Goal: Task Accomplishment & Management: Manage account settings

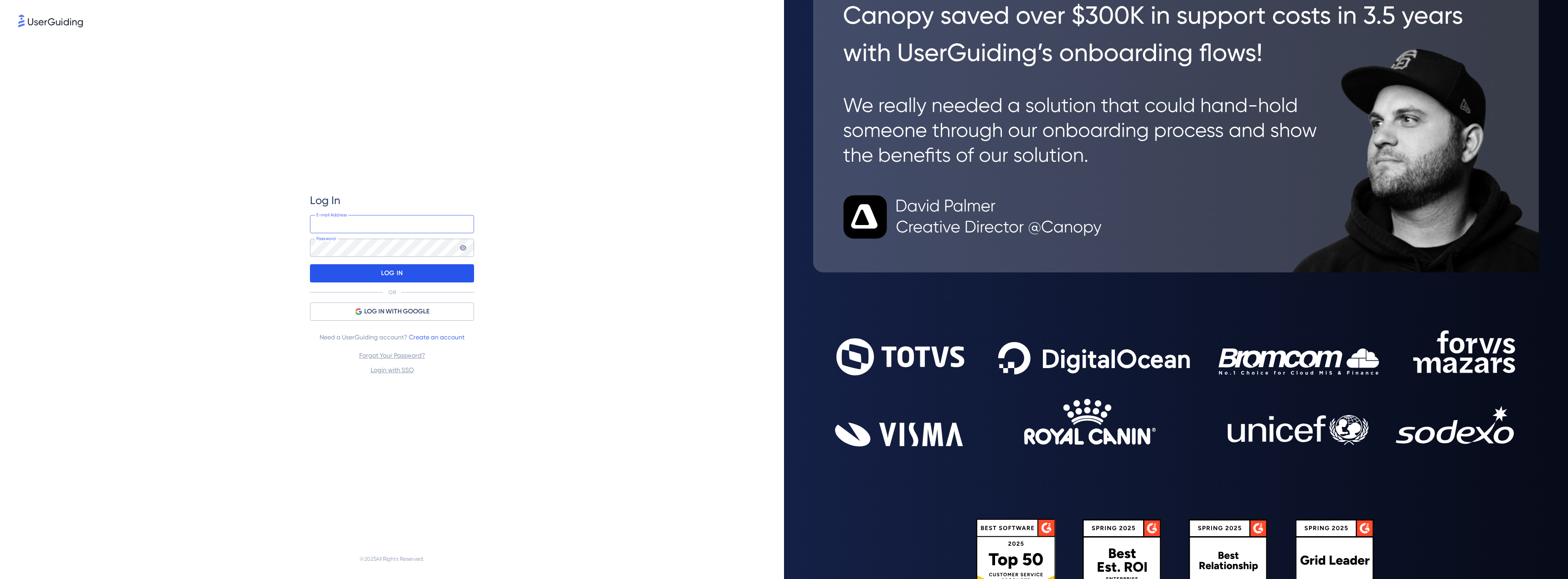
type input "[EMAIL_ADDRESS][DOMAIN_NAME]"
click at [404, 274] on div "LOG IN" at bounding box center [392, 273] width 164 height 18
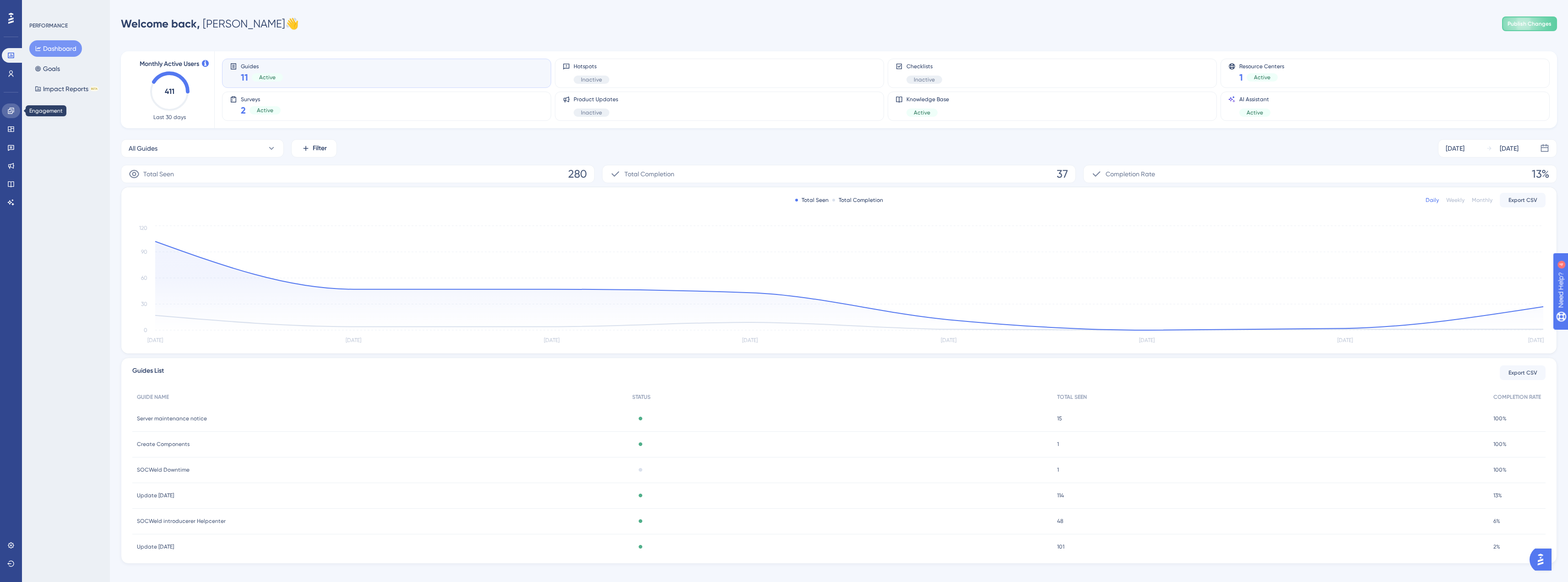
click at [12, 111] on icon at bounding box center [11, 111] width 6 height 6
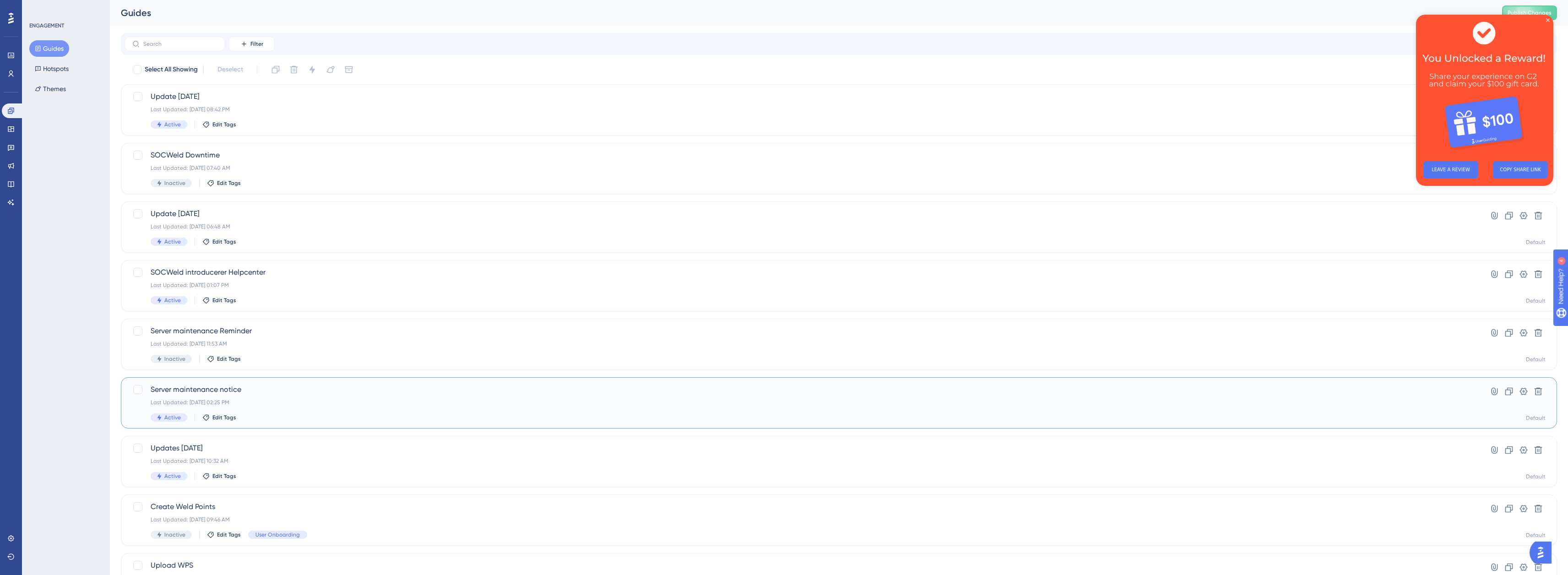
click at [258, 403] on div "Last Updated: [DATE] 02:25 PM" at bounding box center [802, 402] width 1303 height 7
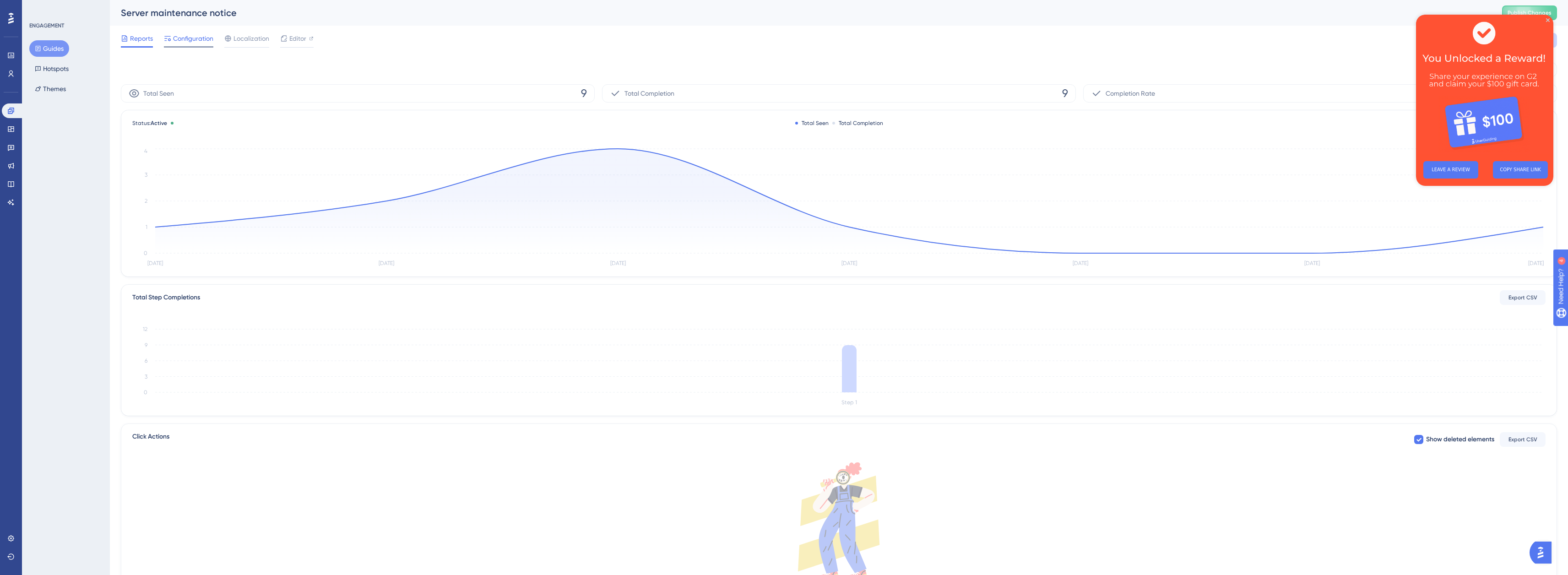
click at [199, 34] on span "Configuration" at bounding box center [193, 38] width 40 height 11
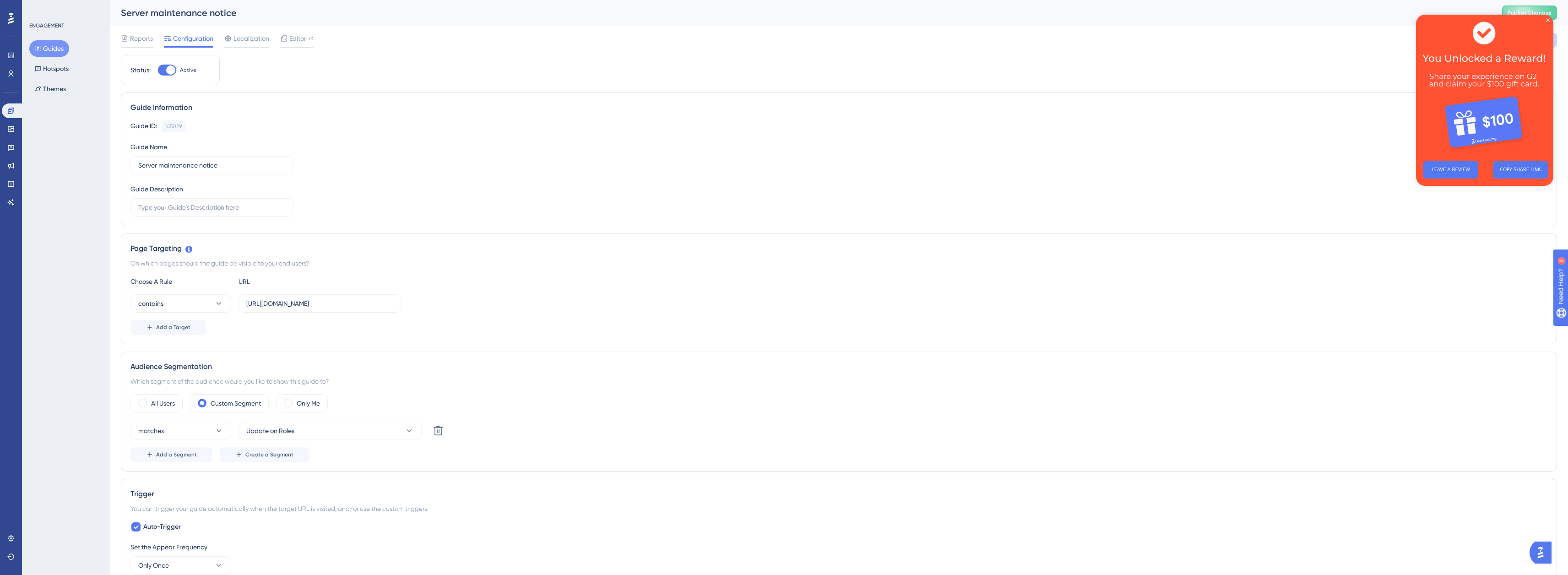
drag, startPoint x: 167, startPoint y: 69, endPoint x: 174, endPoint y: 69, distance: 7.0
click at [168, 69] on div at bounding box center [171, 70] width 9 height 9
click at [158, 70] on input "Active" at bounding box center [158, 70] width 1 height 1
checkbox input "false"
click at [1548, 21] on icon "Close Preview" at bounding box center [1548, 20] width 4 height 4
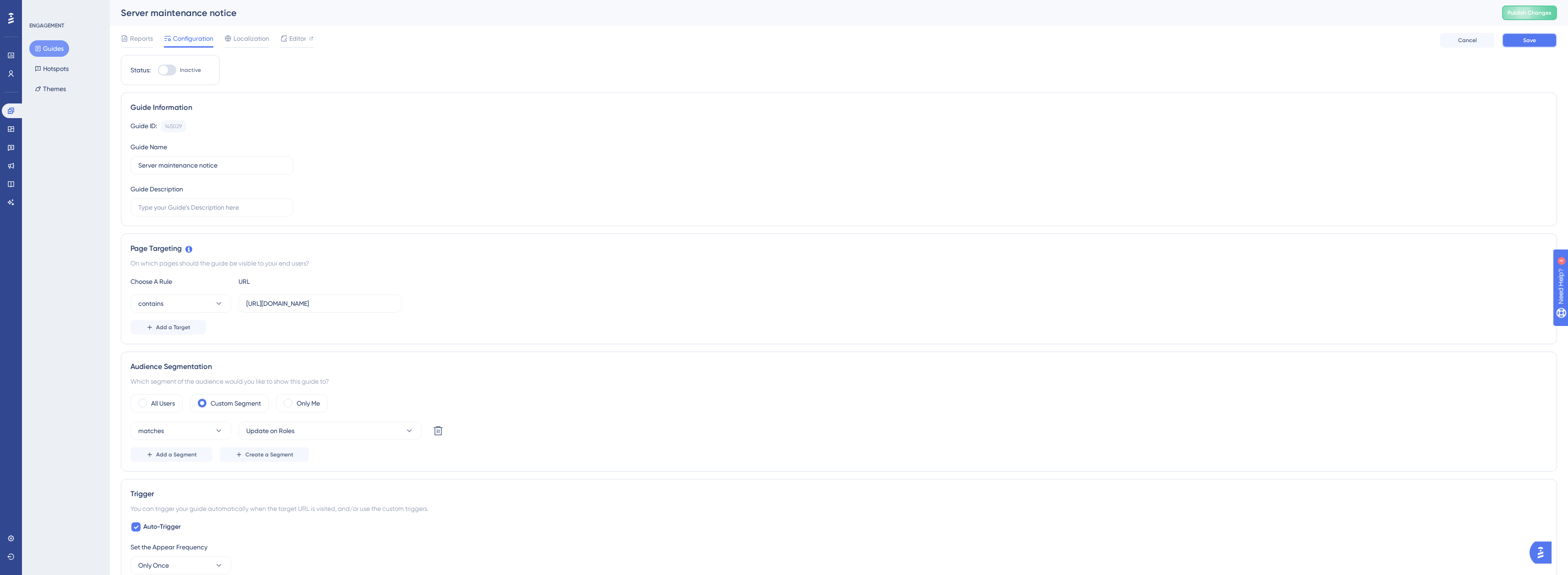
click at [1537, 39] on button "Save" at bounding box center [1529, 40] width 55 height 15
click at [53, 45] on button "Guides" at bounding box center [49, 48] width 40 height 16
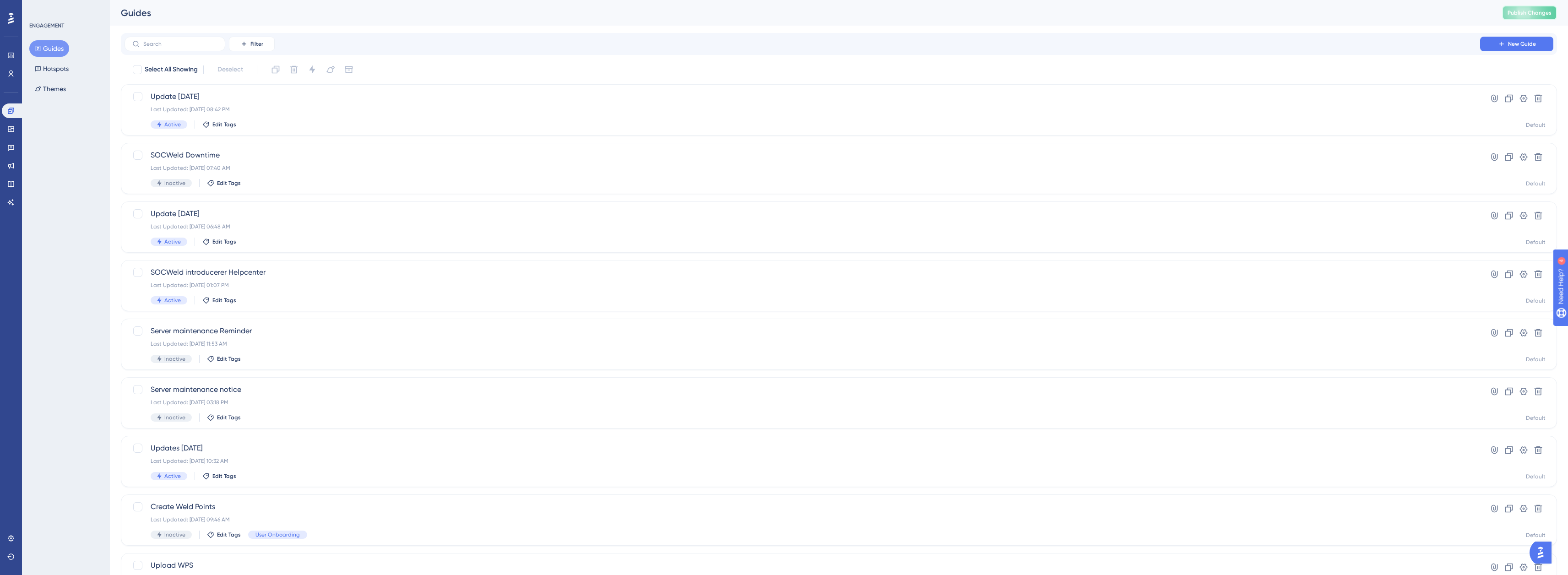
click at [1548, 13] on span "Publish Changes" at bounding box center [1529, 13] width 44 height 7
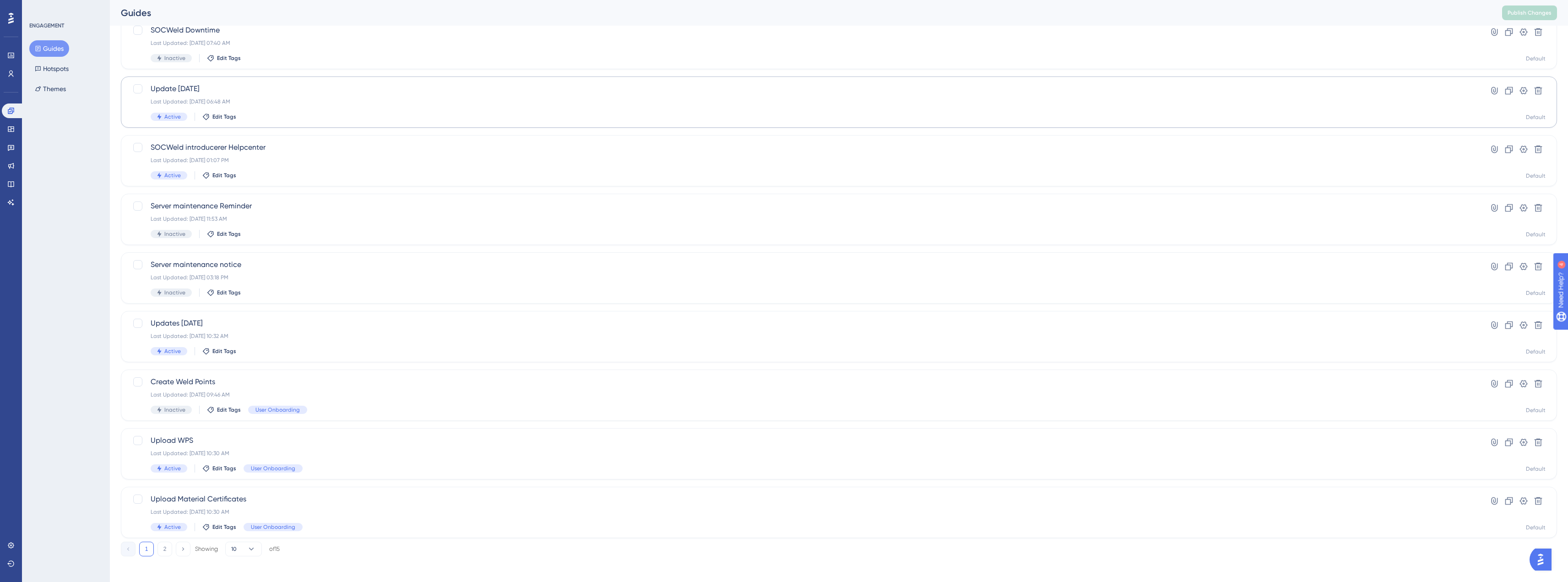
scroll to position [128, 0]
